Goal: Task Accomplishment & Management: Use online tool/utility

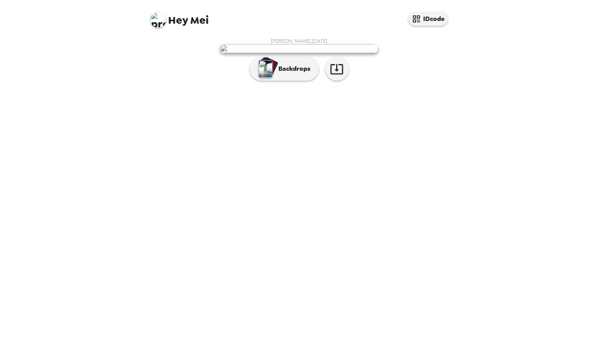
click at [224, 48] on img at bounding box center [299, 48] width 158 height 9
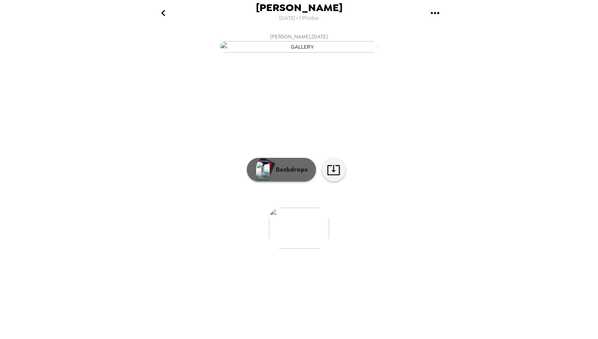
click at [297, 174] on p "Backdrops" at bounding box center [290, 169] width 36 height 9
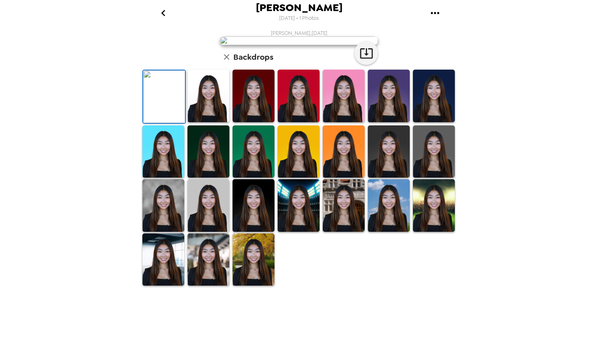
scroll to position [141, 0]
click at [290, 232] on img at bounding box center [299, 205] width 42 height 53
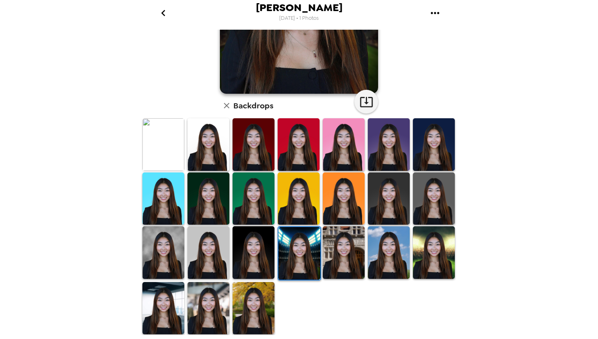
click at [395, 253] on img at bounding box center [389, 252] width 42 height 53
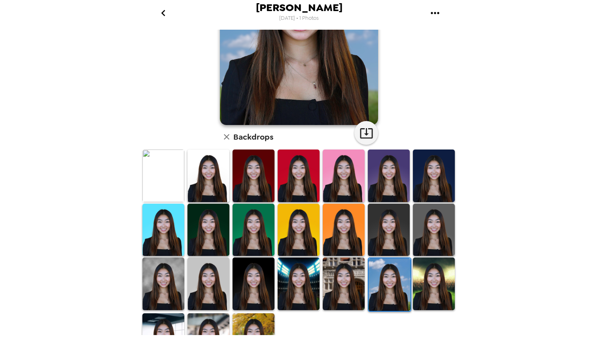
scroll to position [0, 0]
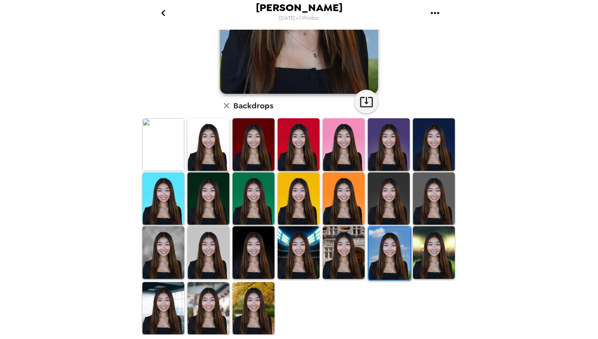
click at [428, 263] on img at bounding box center [434, 252] width 42 height 53
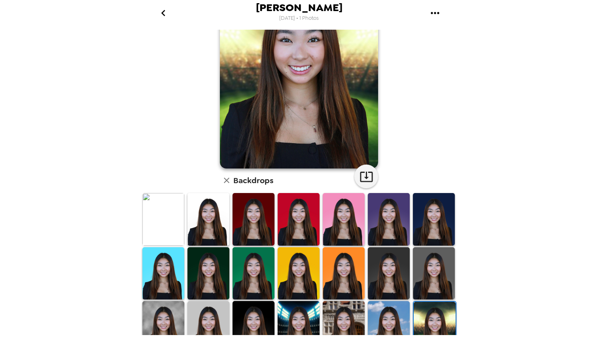
scroll to position [65, 0]
click at [165, 225] on img at bounding box center [163, 219] width 42 height 53
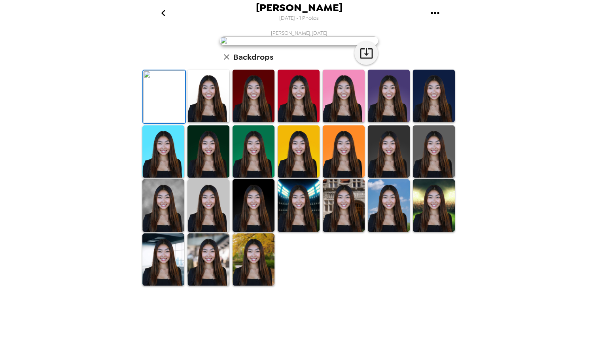
scroll to position [11, 0]
click at [373, 65] on button "button" at bounding box center [366, 53] width 24 height 24
click at [246, 122] on img at bounding box center [254, 96] width 42 height 53
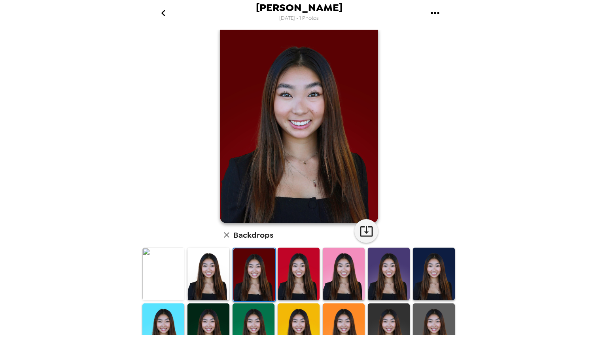
click at [218, 267] on img at bounding box center [208, 274] width 42 height 53
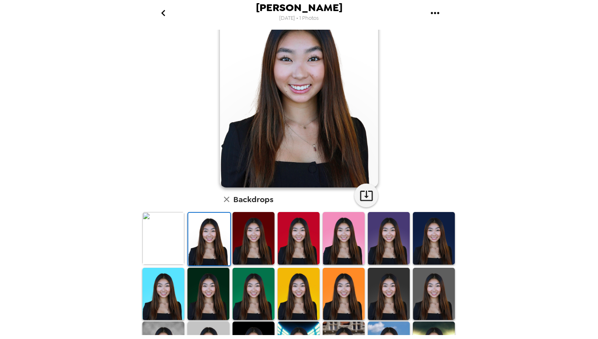
scroll to position [81, 0]
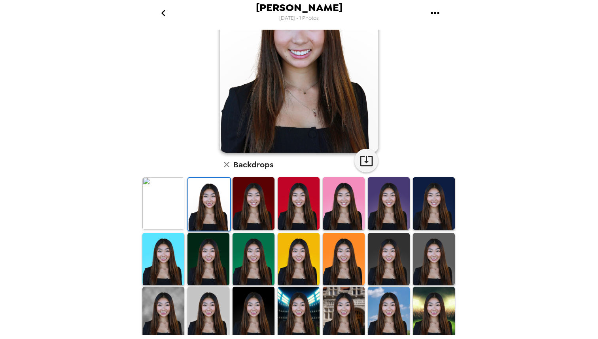
click at [435, 264] on img at bounding box center [434, 259] width 42 height 53
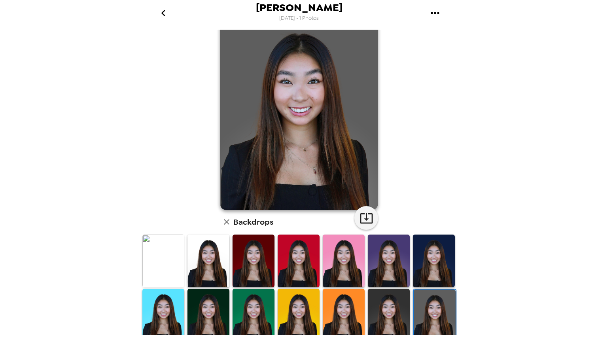
scroll to position [0, 0]
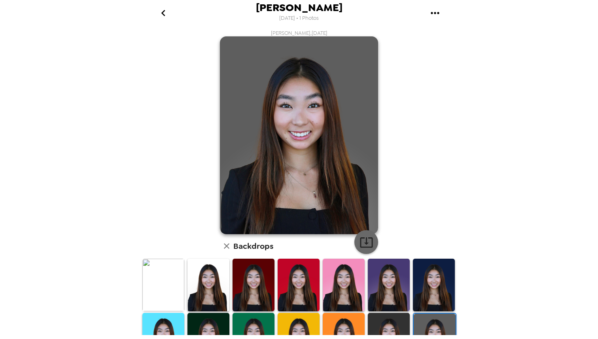
click at [372, 234] on button "button" at bounding box center [366, 242] width 24 height 24
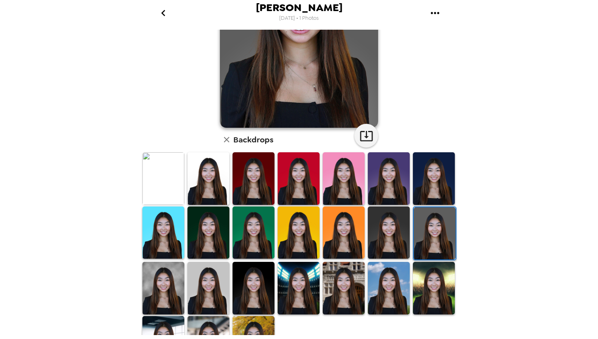
scroll to position [113, 0]
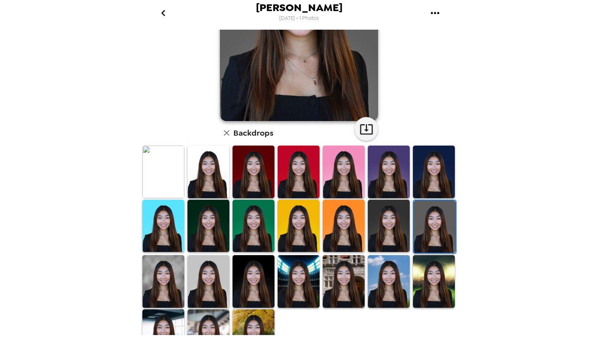
click at [217, 275] on img at bounding box center [208, 281] width 42 height 53
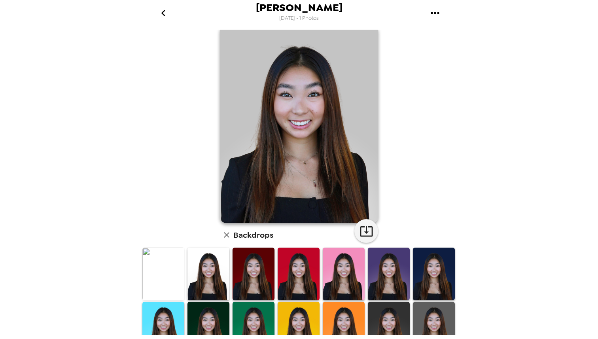
scroll to position [0, 0]
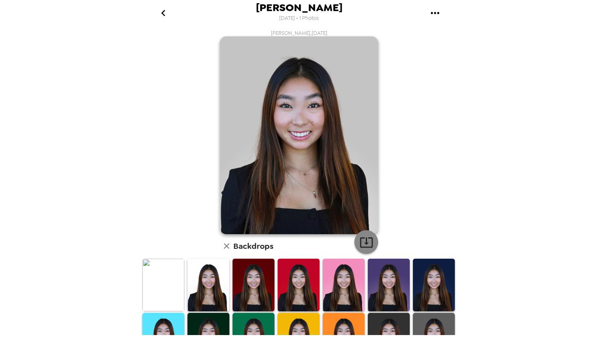
click at [363, 243] on icon "button" at bounding box center [366, 242] width 14 height 14
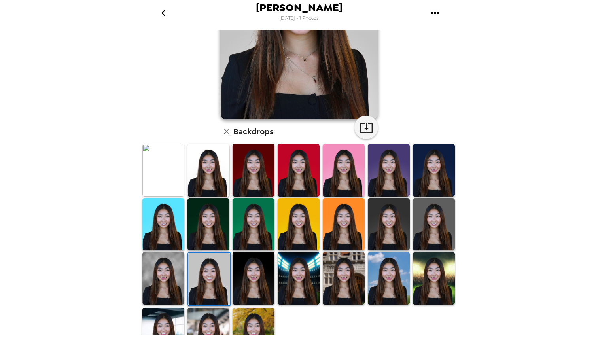
scroll to position [141, 0]
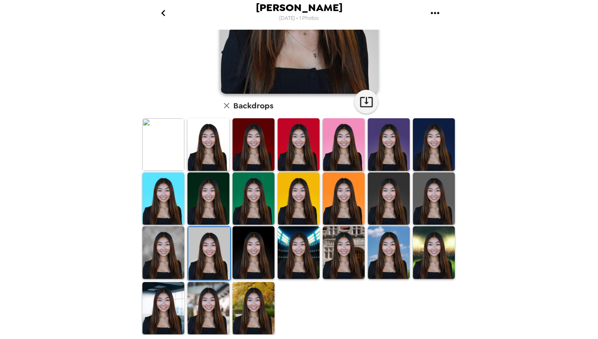
click at [219, 309] on img at bounding box center [208, 308] width 42 height 53
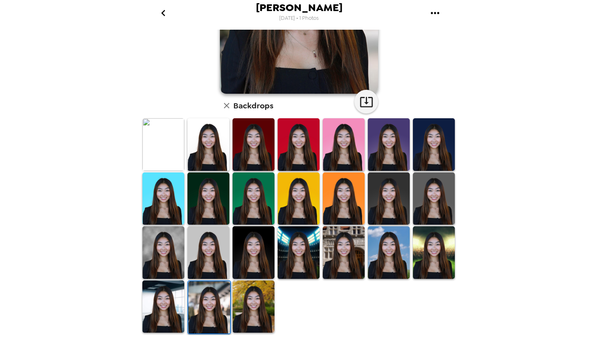
click at [158, 204] on img at bounding box center [163, 198] width 42 height 53
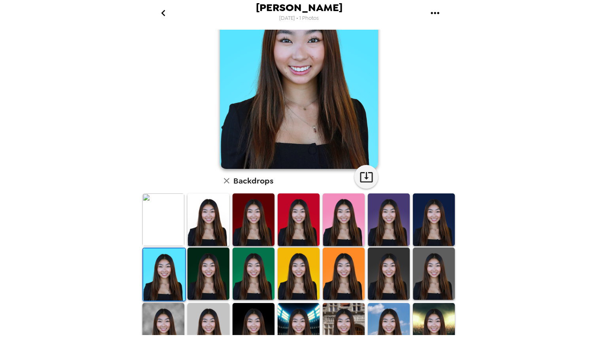
scroll to position [0, 0]
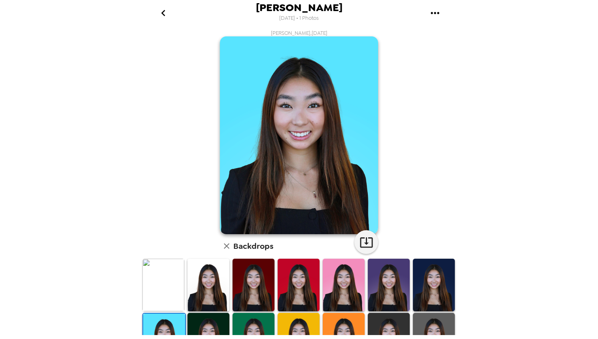
click at [342, 96] on img at bounding box center [299, 135] width 158 height 198
click at [440, 45] on div "[PERSON_NAME] , [DATE] Backdrops" at bounding box center [299, 253] width 316 height 446
